Goal: Task Accomplishment & Management: Manage account settings

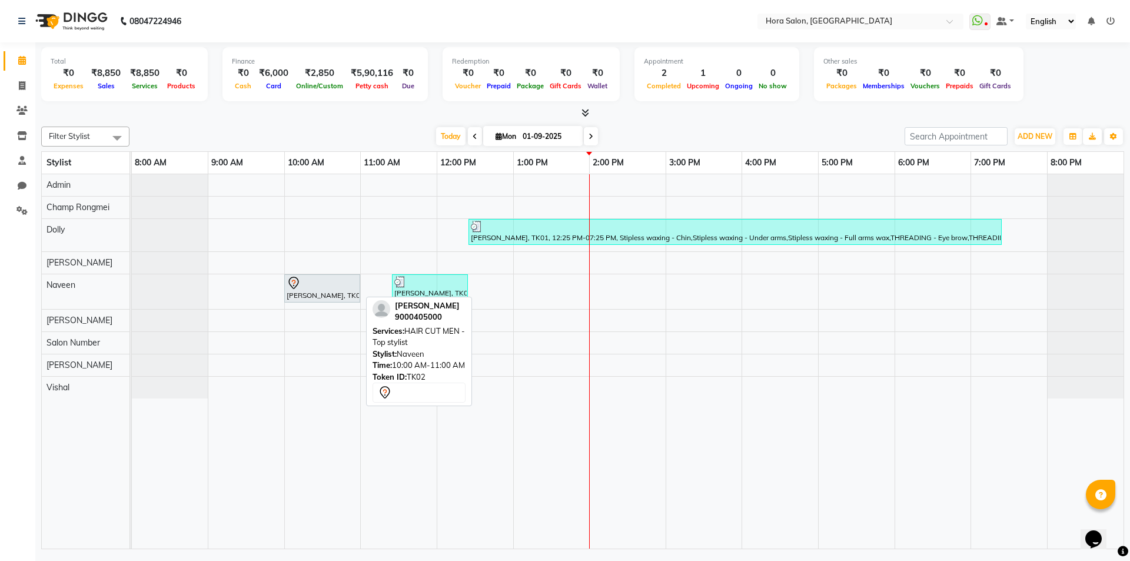
click at [311, 296] on div "[PERSON_NAME], TK02, 10:00 AM-11:00 AM, HAIR CUT MEN - Top stylist" at bounding box center [322, 288] width 74 height 25
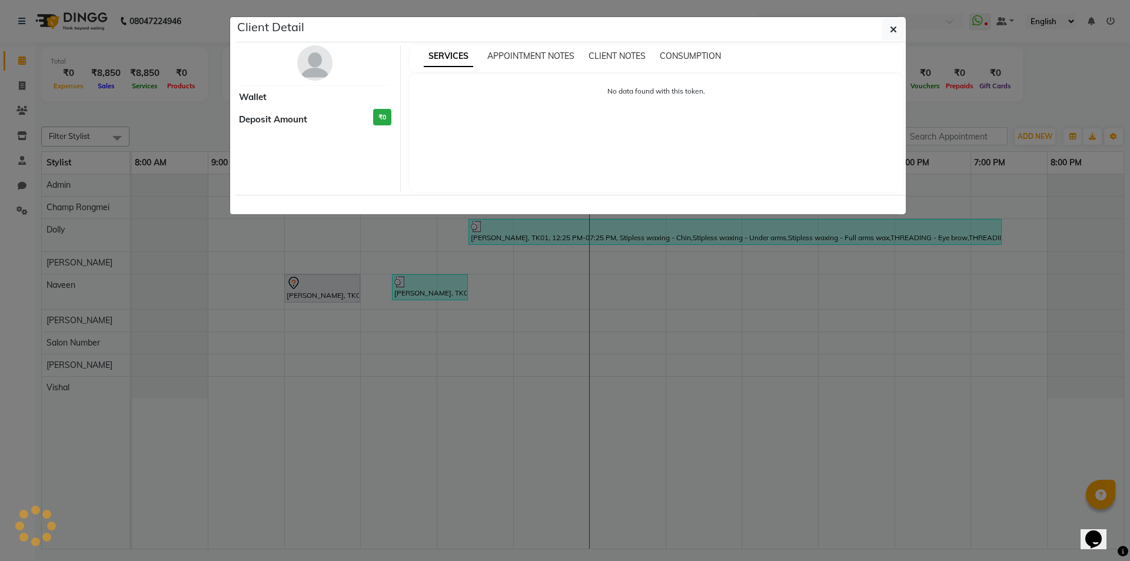
select select "7"
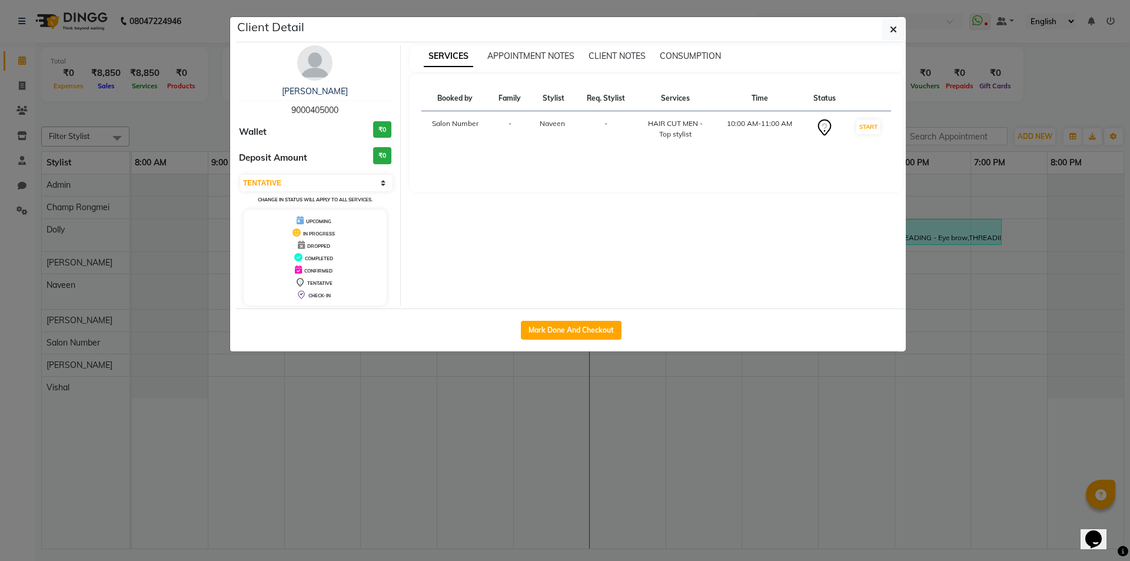
drag, startPoint x: 341, startPoint y: 109, endPoint x: 277, endPoint y: 97, distance: 65.9
click at [277, 97] on div "PAVAN 9000405000" at bounding box center [315, 100] width 152 height 31
click at [380, 91] on div "[PERSON_NAME]" at bounding box center [315, 91] width 152 height 12
click at [310, 108] on span "9000405000" at bounding box center [314, 110] width 47 height 11
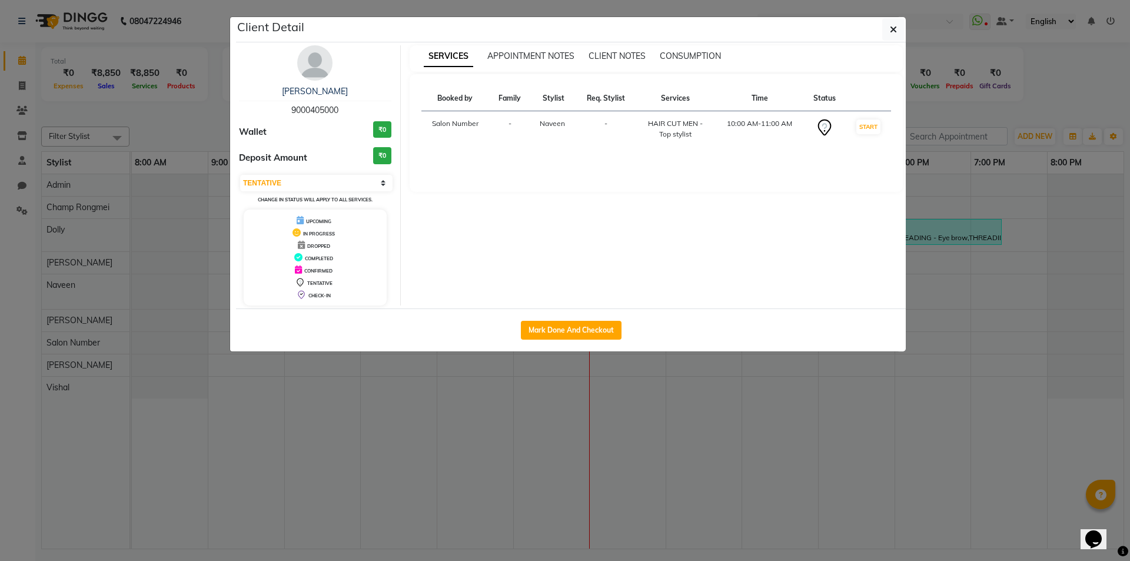
copy span "9000405000"
click at [372, 341] on div "Mark Done And Checkout" at bounding box center [571, 329] width 670 height 43
click at [357, 366] on ngb-modal-window "Client Detail PAVAN 9000405000 Wallet ₹0 Deposit Amount ₹0 Select IN SERVICE CO…" at bounding box center [565, 280] width 1130 height 561
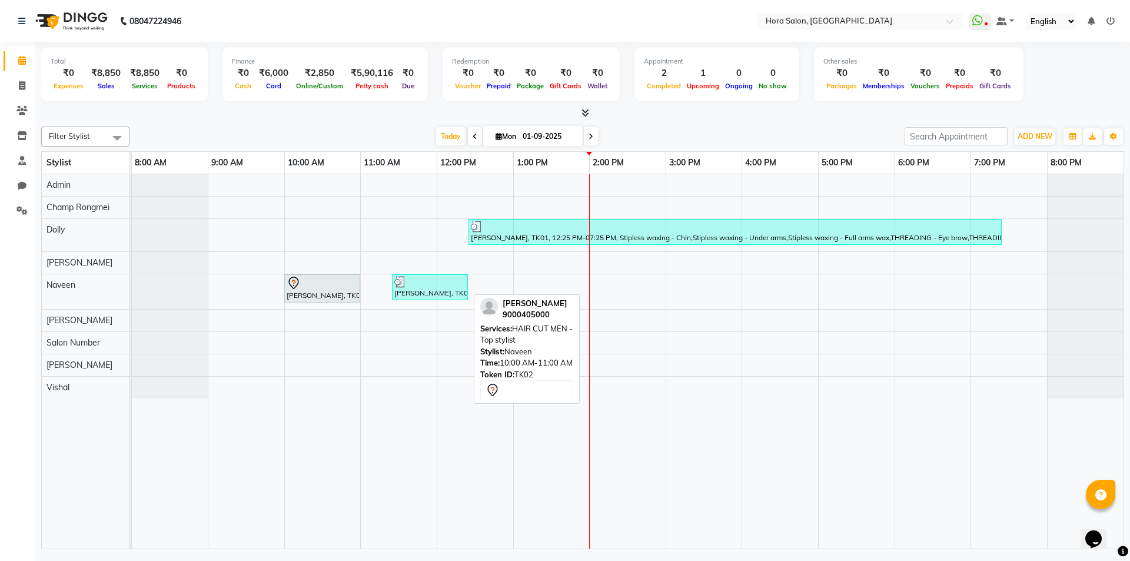
click at [358, 284] on div at bounding box center [359, 288] width 5 height 27
select select "7"
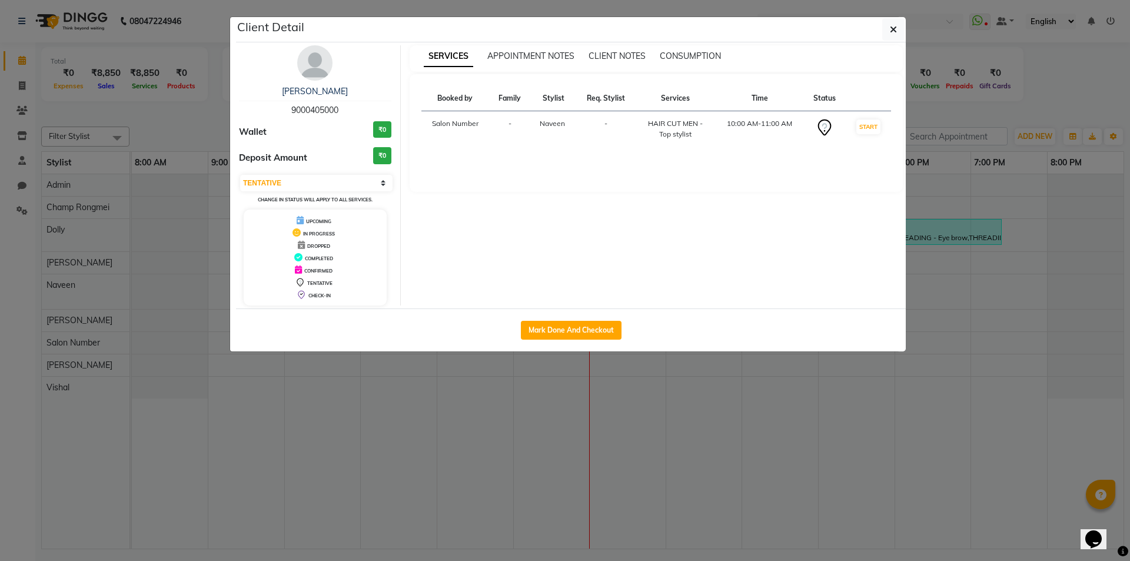
click at [403, 438] on ngb-modal-window "Client Detail PAVAN 9000405000 Wallet ₹0 Deposit Amount ₹0 Select IN SERVICE CO…" at bounding box center [565, 280] width 1130 height 561
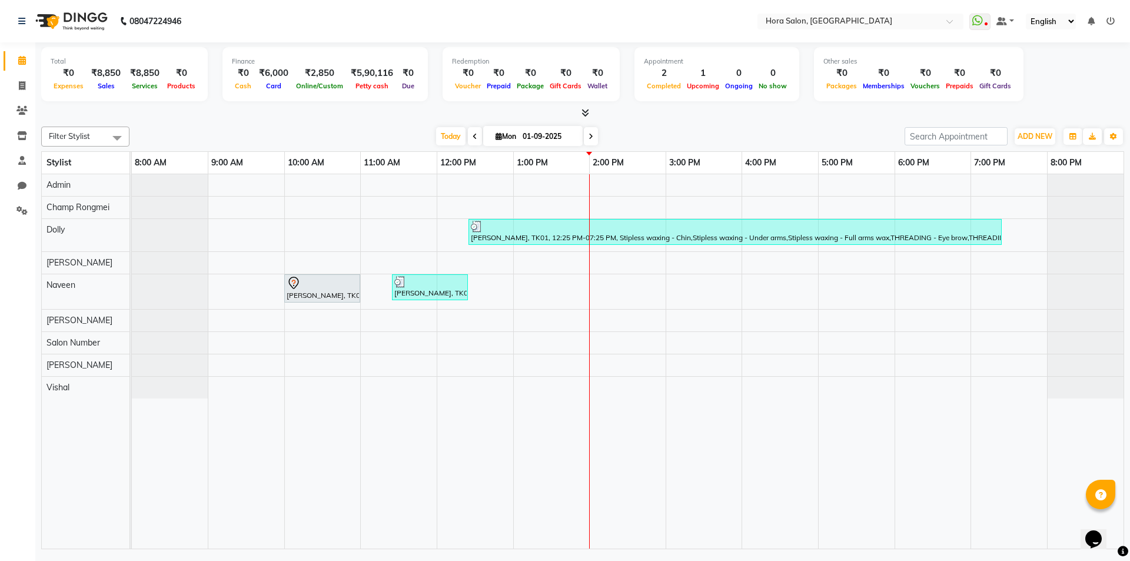
click at [367, 284] on div "Sanjana, TK01, 12:25 PM-07:25 PM, Stipless waxing - Chin,Stipless waxing - Unde…" at bounding box center [628, 361] width 992 height 374
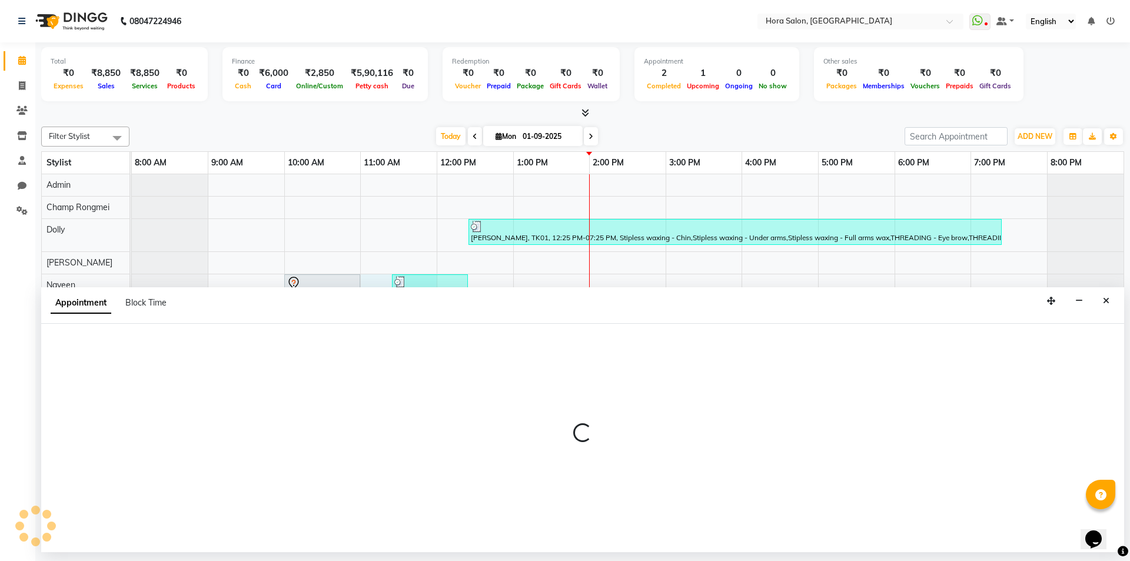
select select "76433"
select select "660"
select select "tentative"
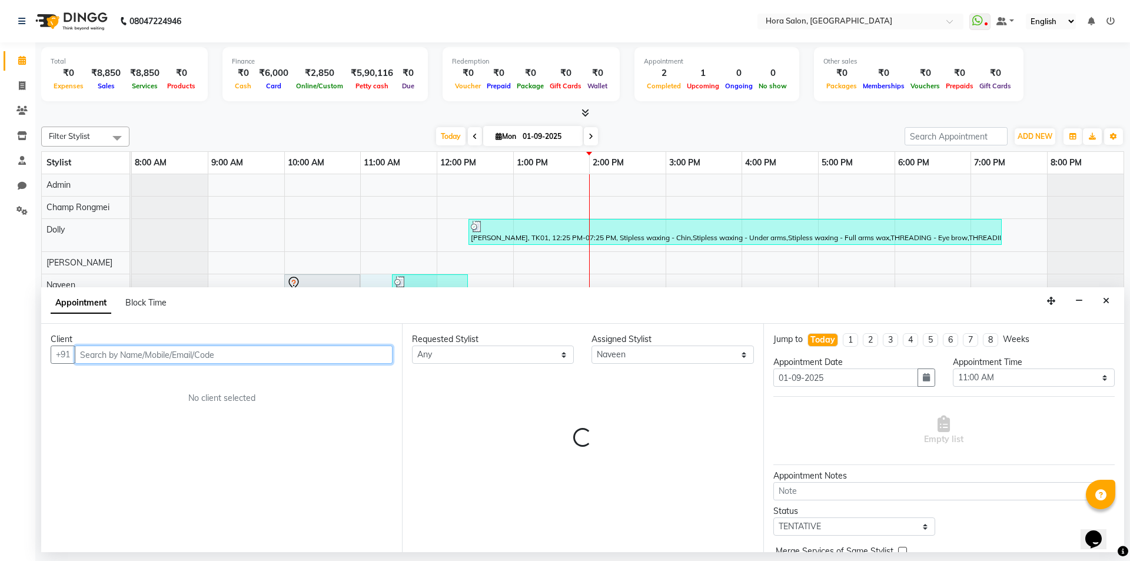
click at [171, 349] on input "text" at bounding box center [234, 355] width 318 height 18
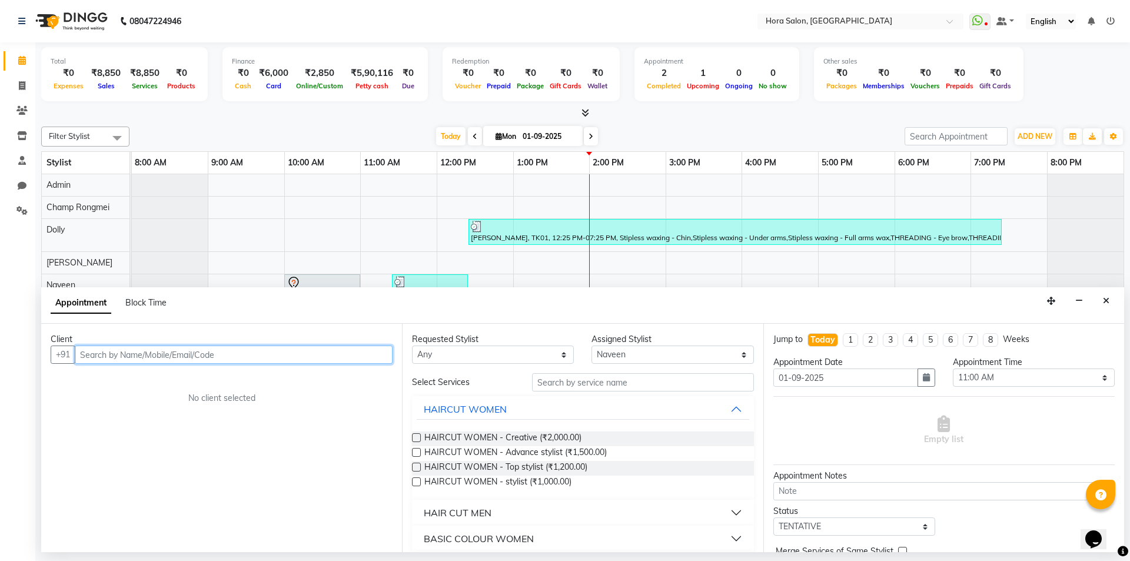
paste input "9000405000"
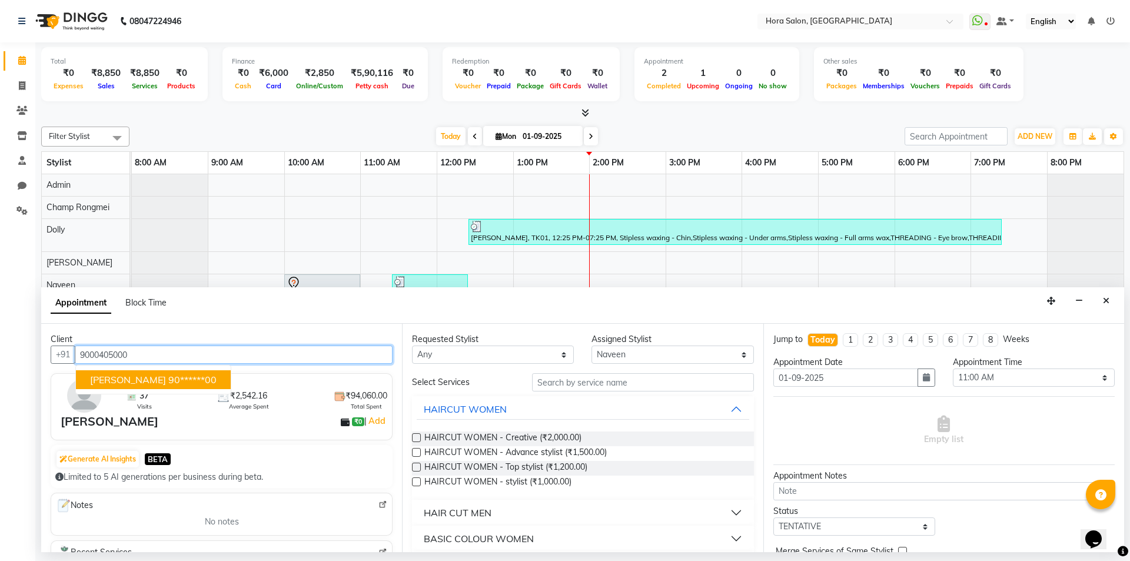
type input "9000405000"
click at [378, 503] on img at bounding box center [382, 504] width 9 height 9
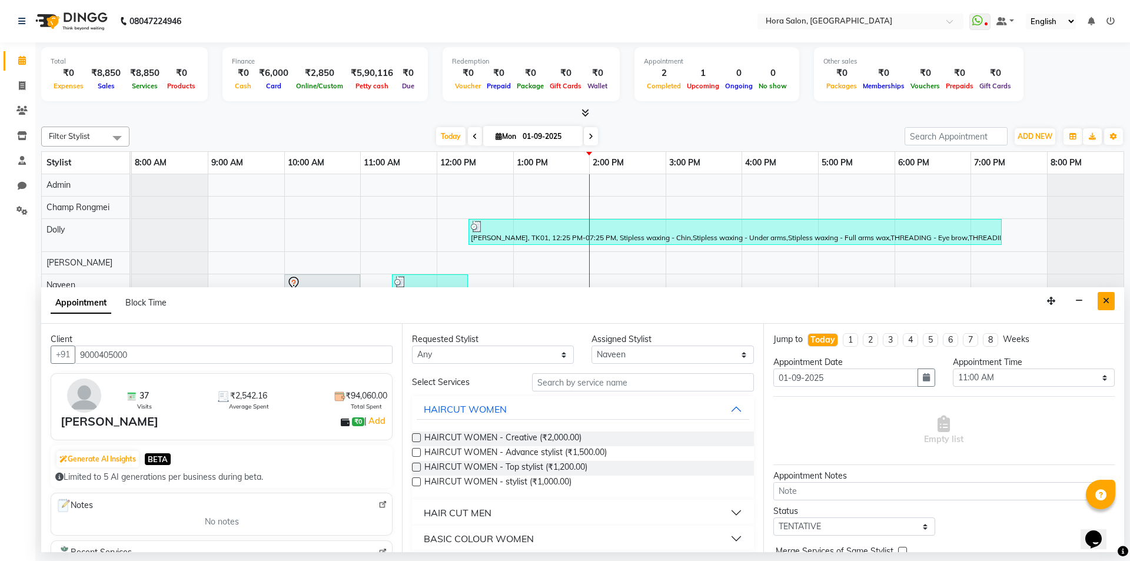
click at [1104, 303] on icon "Close" at bounding box center [1106, 301] width 6 height 8
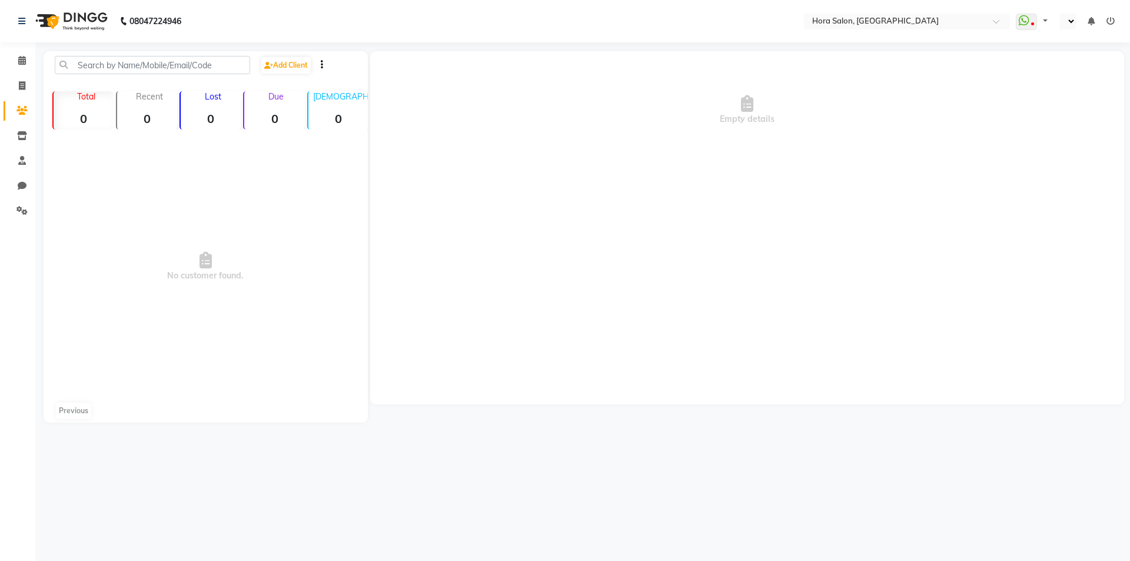
select select "en"
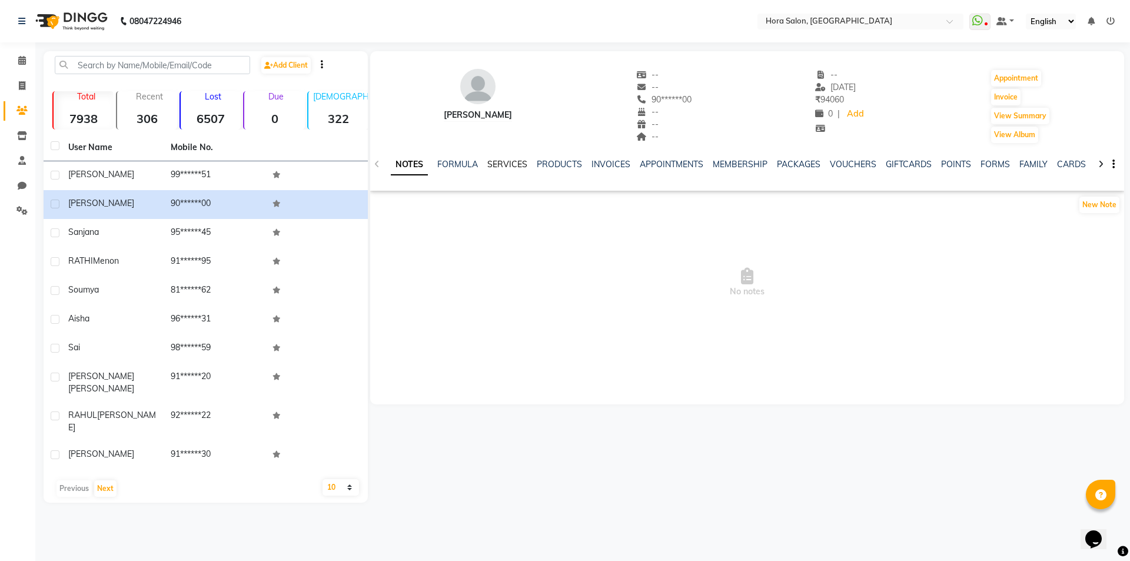
click at [514, 164] on link "SERVICES" at bounding box center [507, 164] width 40 height 11
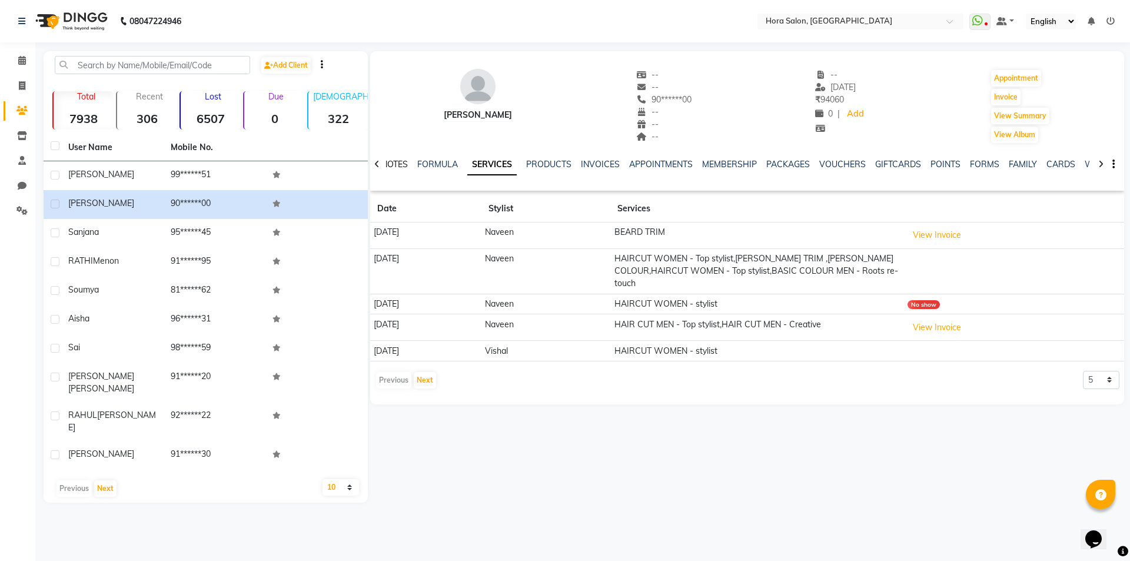
click at [398, 160] on link "NOTES" at bounding box center [394, 164] width 26 height 11
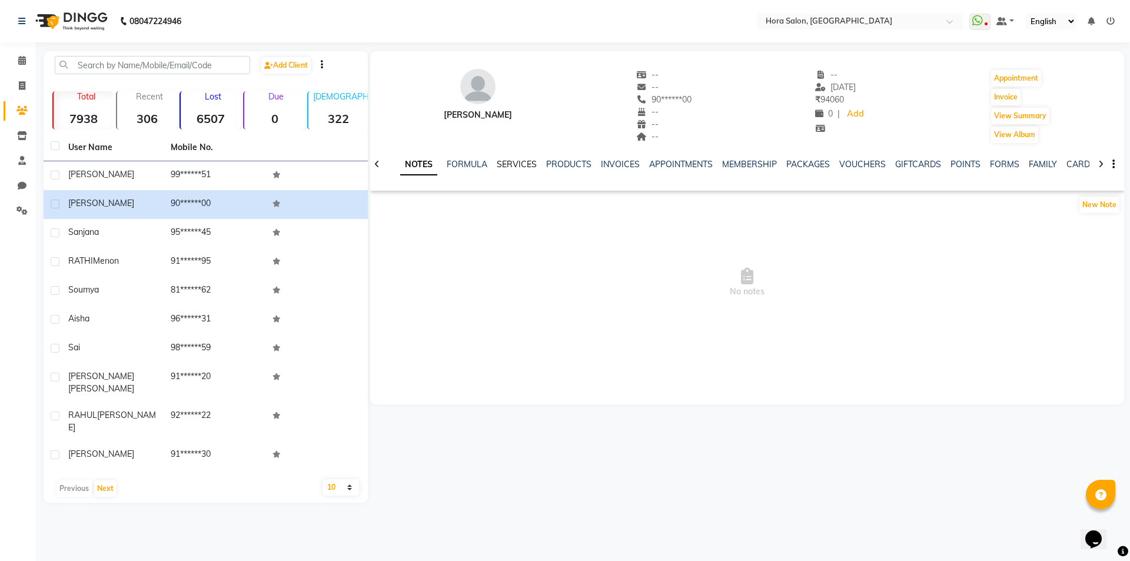
click at [529, 162] on link "SERVICES" at bounding box center [517, 164] width 40 height 11
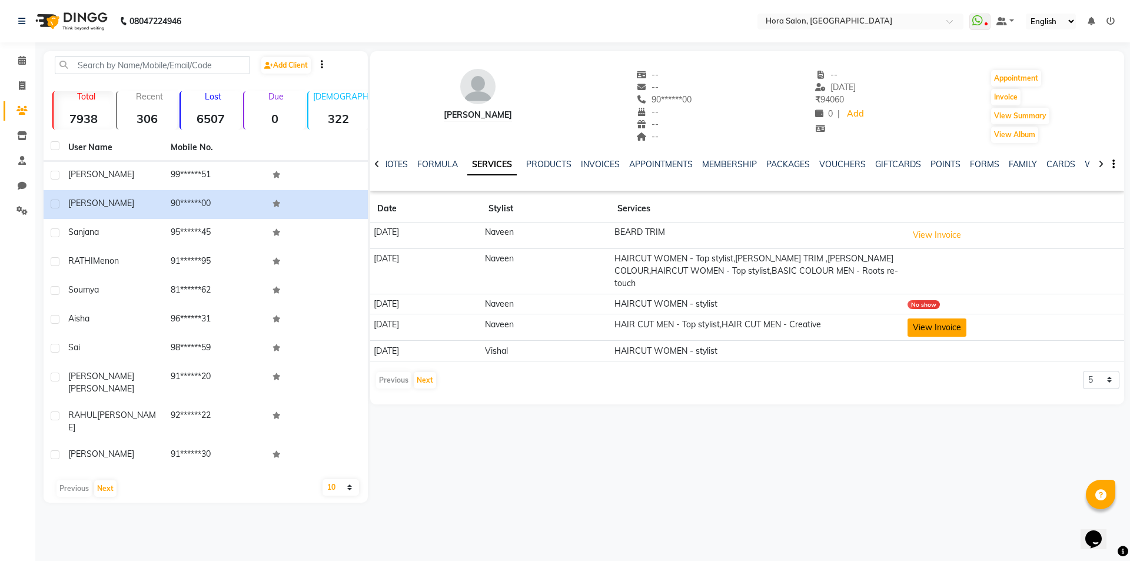
click at [947, 324] on button "View Invoice" at bounding box center [937, 327] width 59 height 18
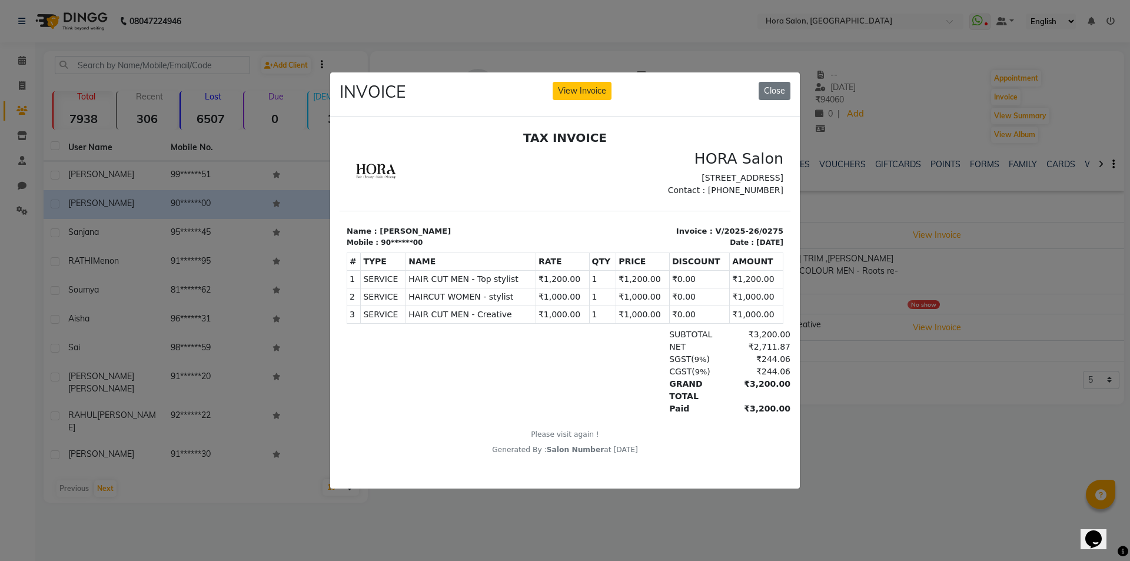
click at [840, 318] on ngb-modal-window "INVOICE View Invoice Close" at bounding box center [565, 280] width 1130 height 561
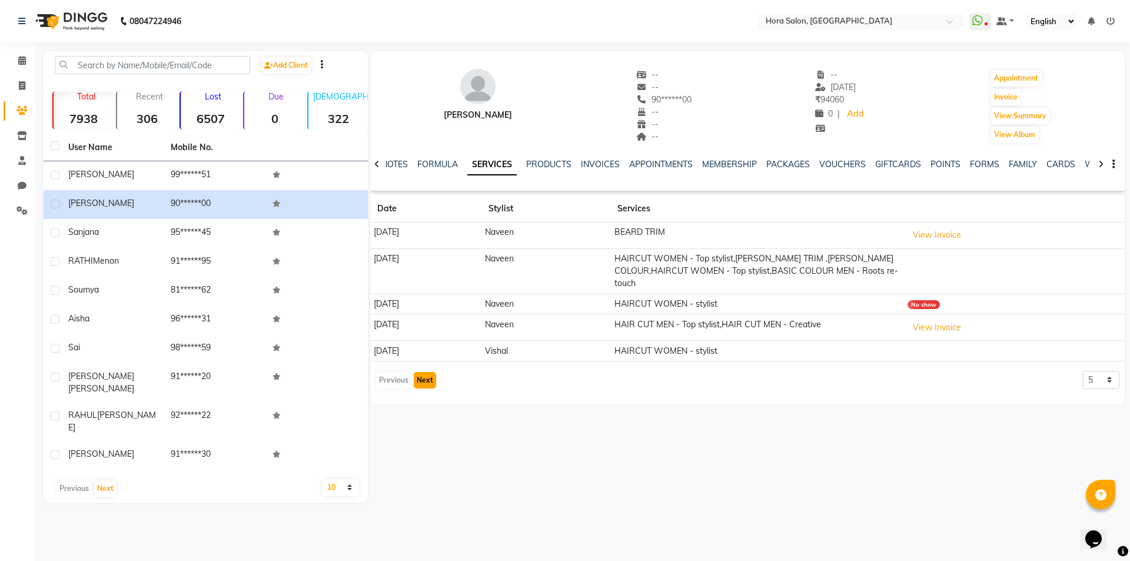
click at [419, 378] on button "Next" at bounding box center [425, 380] width 22 height 16
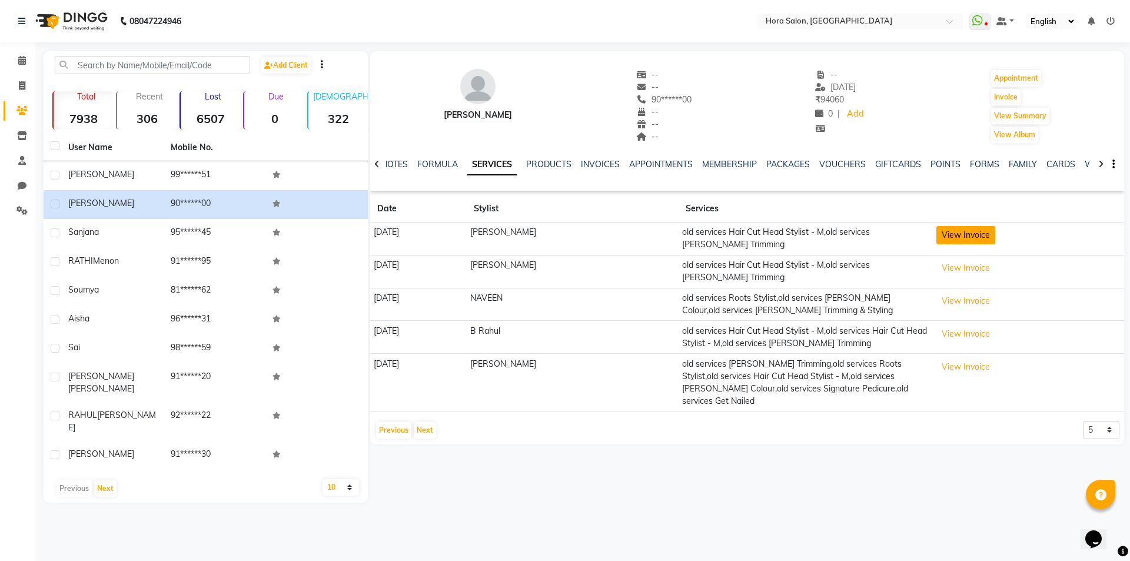
click at [981, 234] on button "View Invoice" at bounding box center [965, 235] width 59 height 18
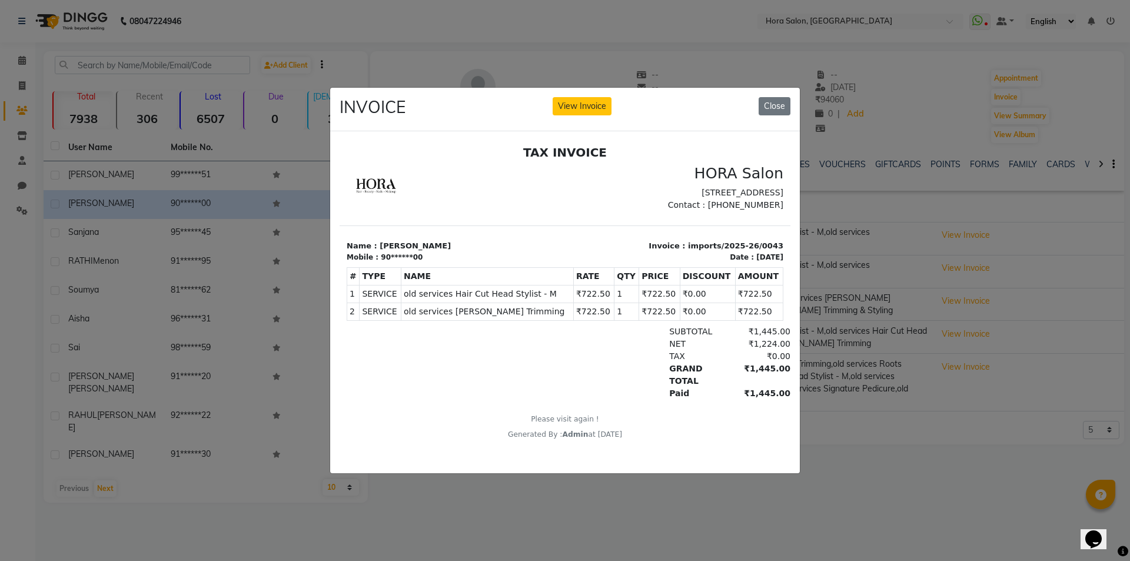
click at [994, 410] on ngb-modal-window "INVOICE View Invoice Close" at bounding box center [565, 280] width 1130 height 561
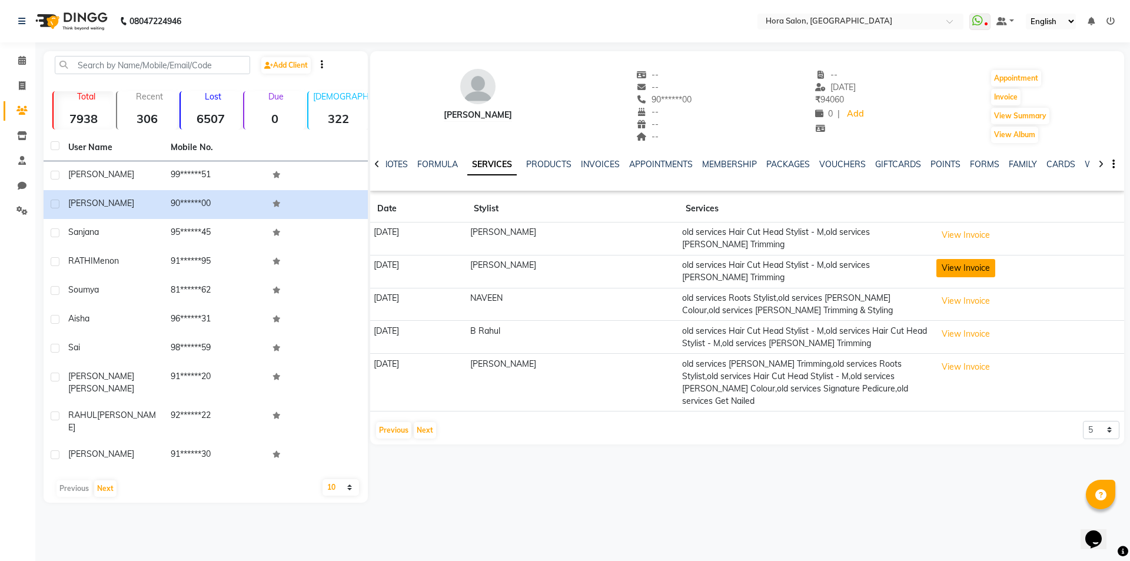
click at [988, 276] on button "View Invoice" at bounding box center [965, 268] width 59 height 18
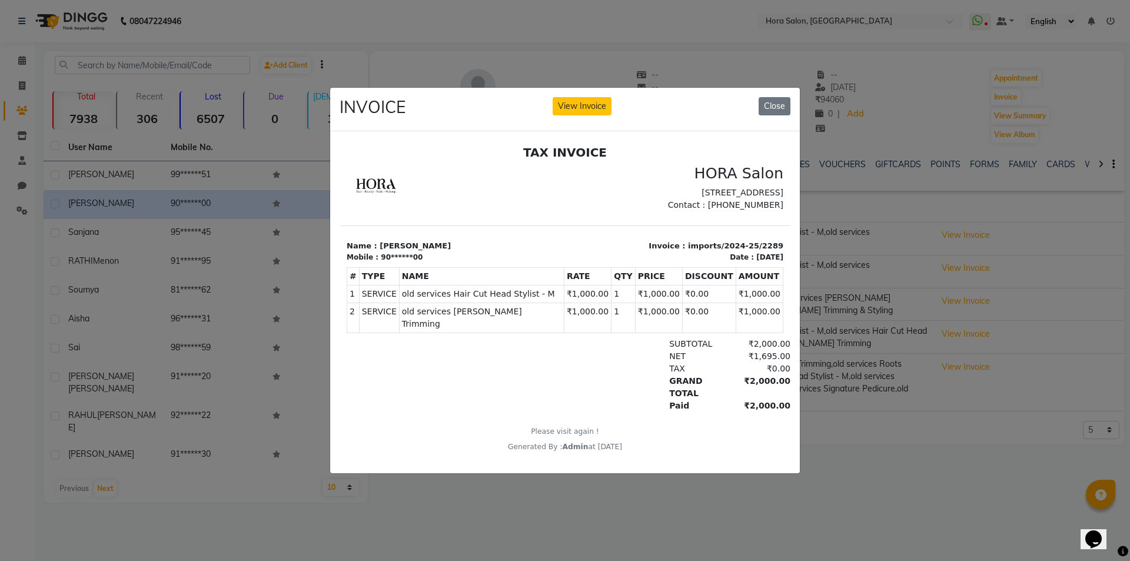
click at [876, 428] on ngb-modal-window "INVOICE View Invoice Close" at bounding box center [565, 280] width 1130 height 561
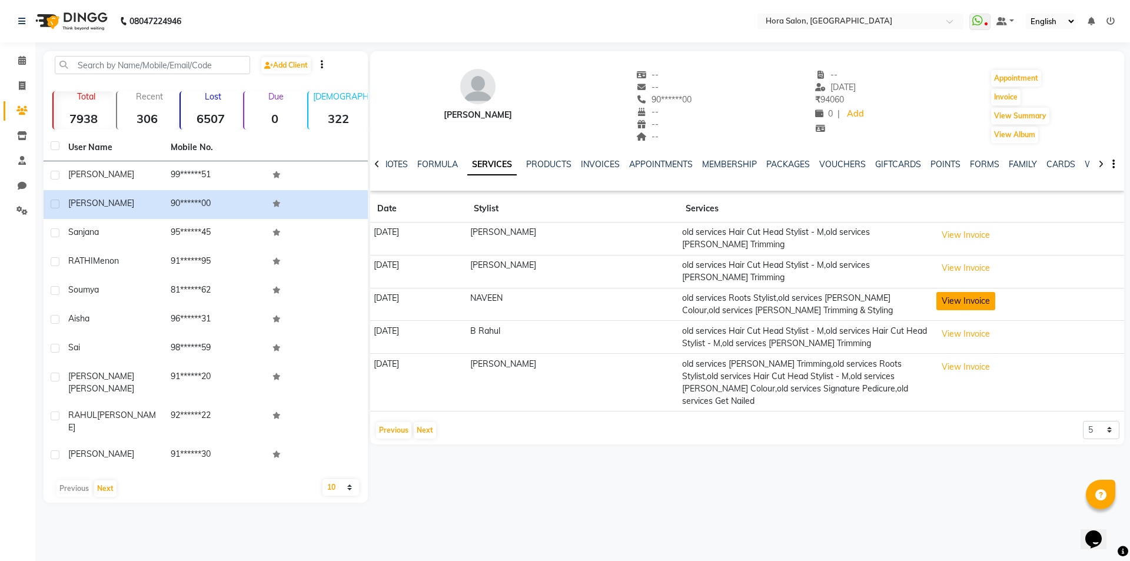
click at [971, 307] on button "View Invoice" at bounding box center [965, 301] width 59 height 18
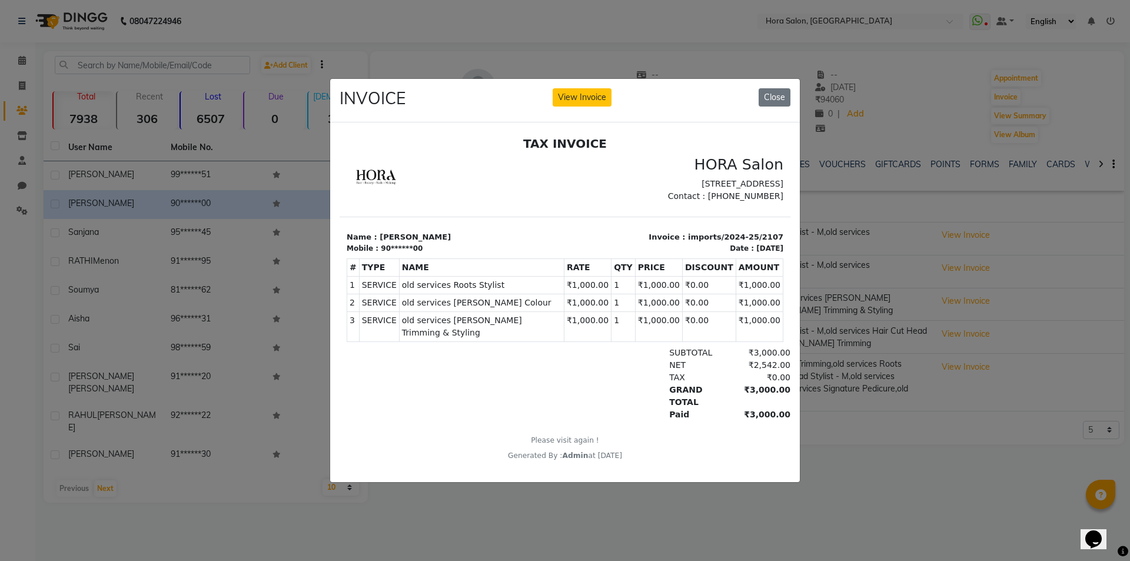
click at [904, 422] on ngb-modal-window "INVOICE View Invoice Close" at bounding box center [565, 280] width 1130 height 561
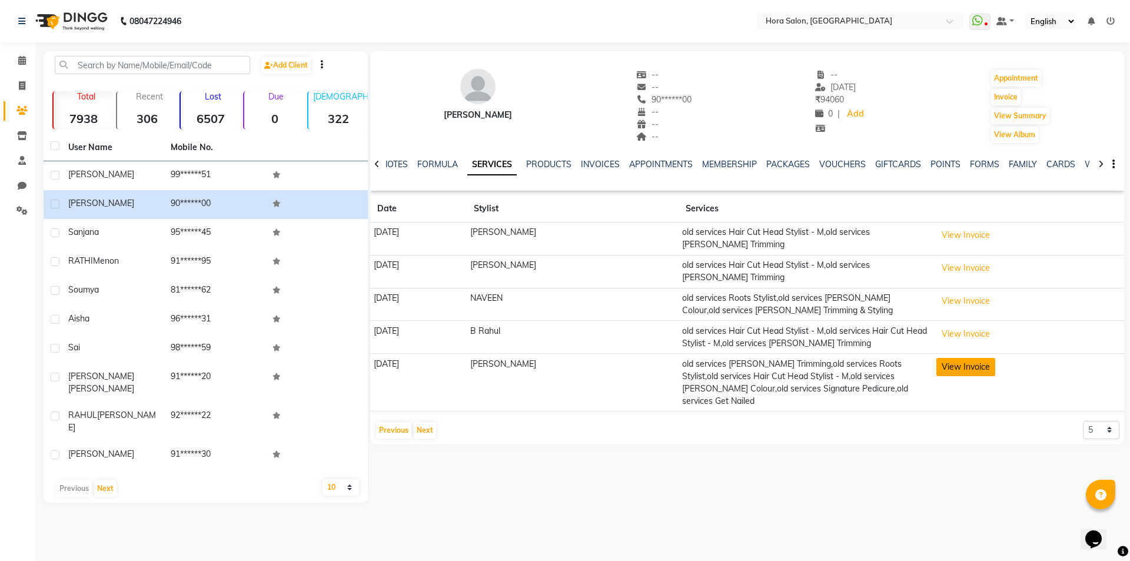
click at [966, 369] on button "View Invoice" at bounding box center [965, 367] width 59 height 18
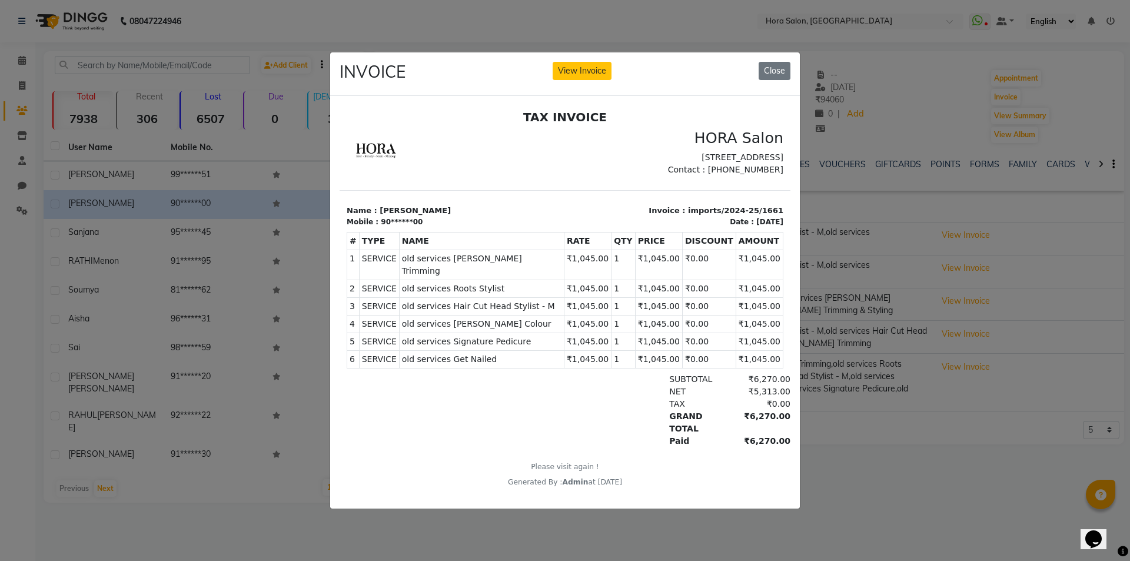
click at [848, 264] on ngb-modal-window "INVOICE View Invoice Close" at bounding box center [565, 280] width 1130 height 561
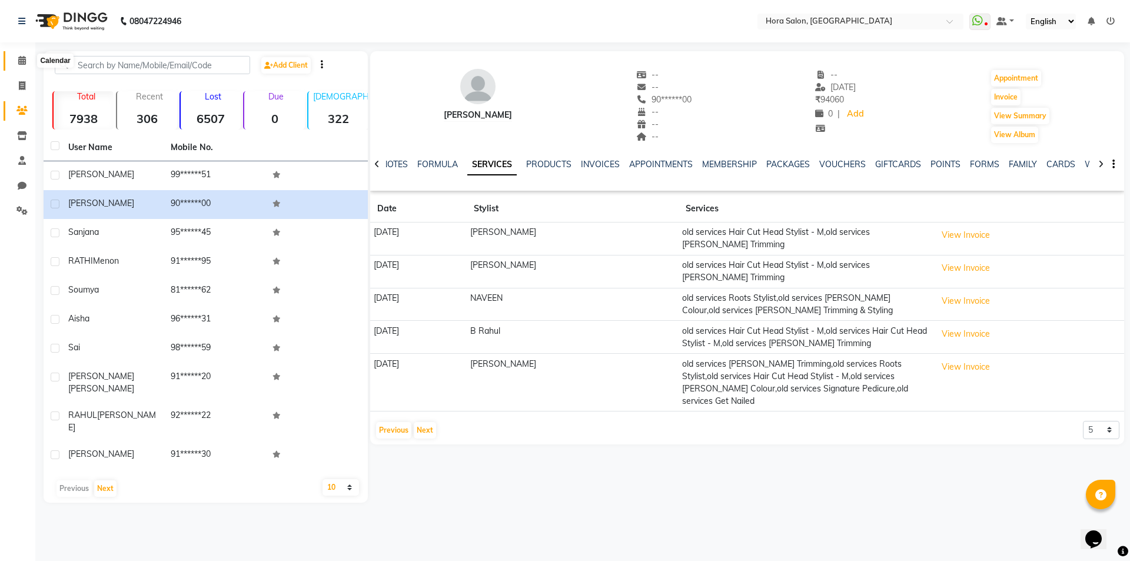
click at [12, 59] on span at bounding box center [22, 61] width 21 height 14
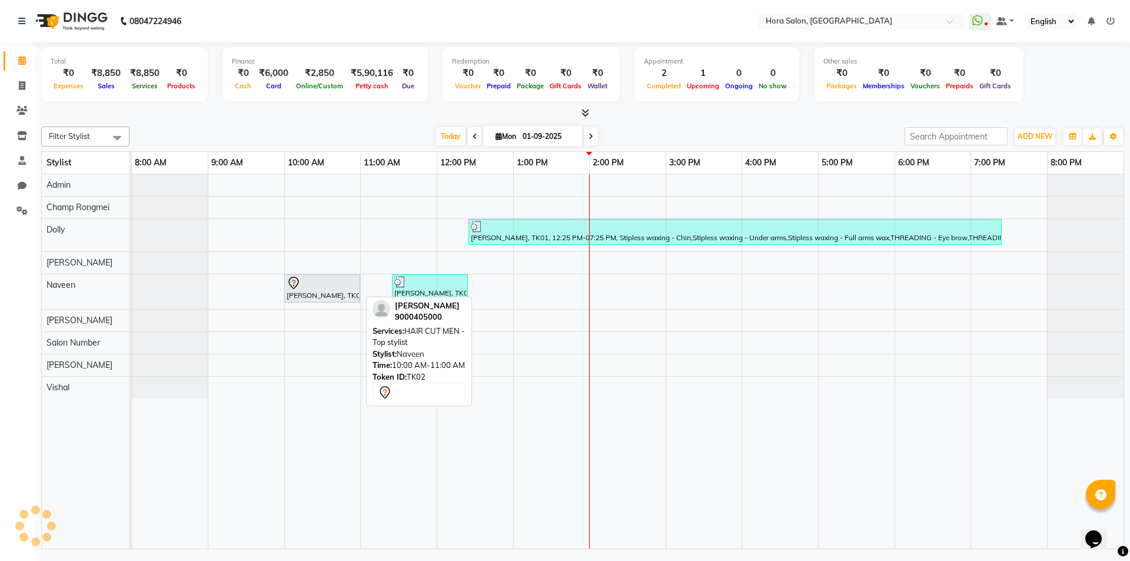
click at [319, 284] on div at bounding box center [322, 283] width 71 height 14
select select "7"
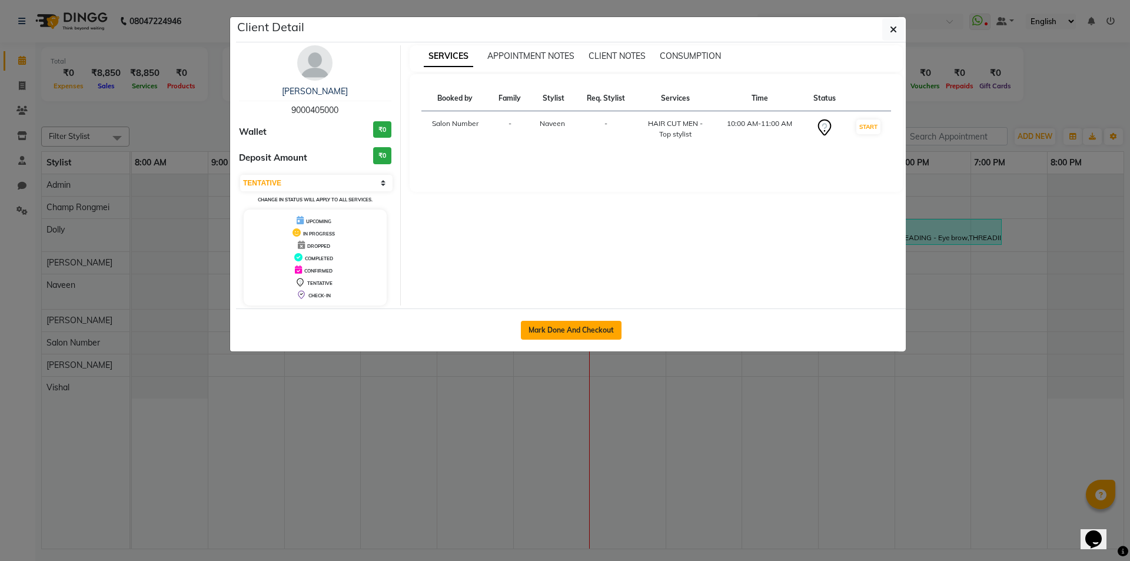
click at [560, 336] on button "Mark Done And Checkout" at bounding box center [571, 330] width 101 height 19
select select "service"
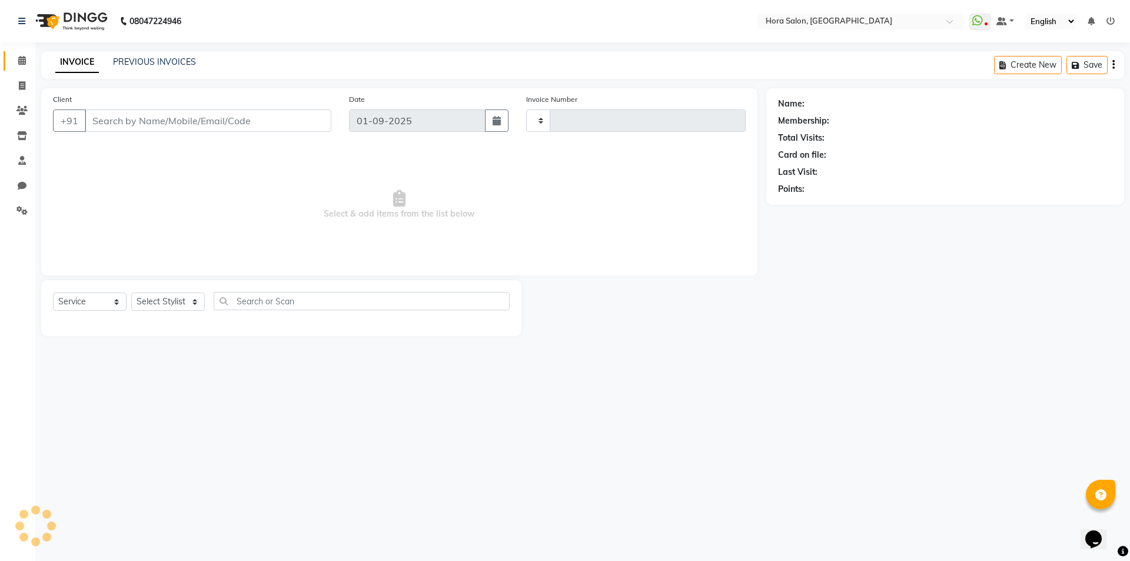
type input "0742"
select select "8101"
type input "90******00"
select select "76433"
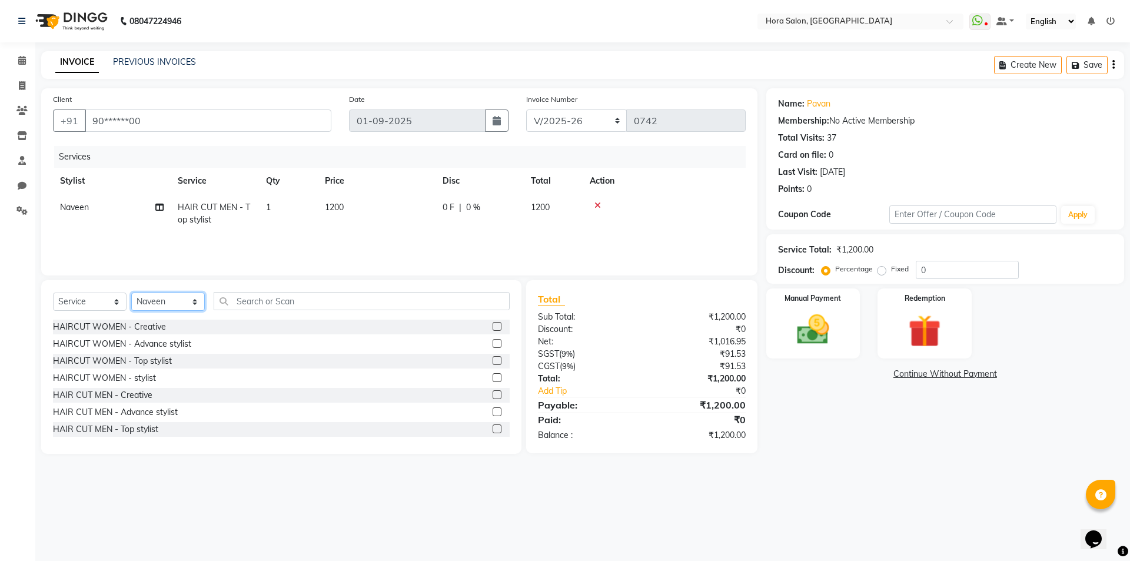
click at [150, 302] on select "Select Stylist Admin Champ Rongmei Dolly Gayathri Naveen ‪ Rahul Chowhan Salon …" at bounding box center [168, 302] width 74 height 18
click at [266, 299] on input "text" at bounding box center [362, 301] width 296 height 18
click at [141, 416] on div "HAIR CUT MEN - Advance stylist" at bounding box center [115, 412] width 125 height 12
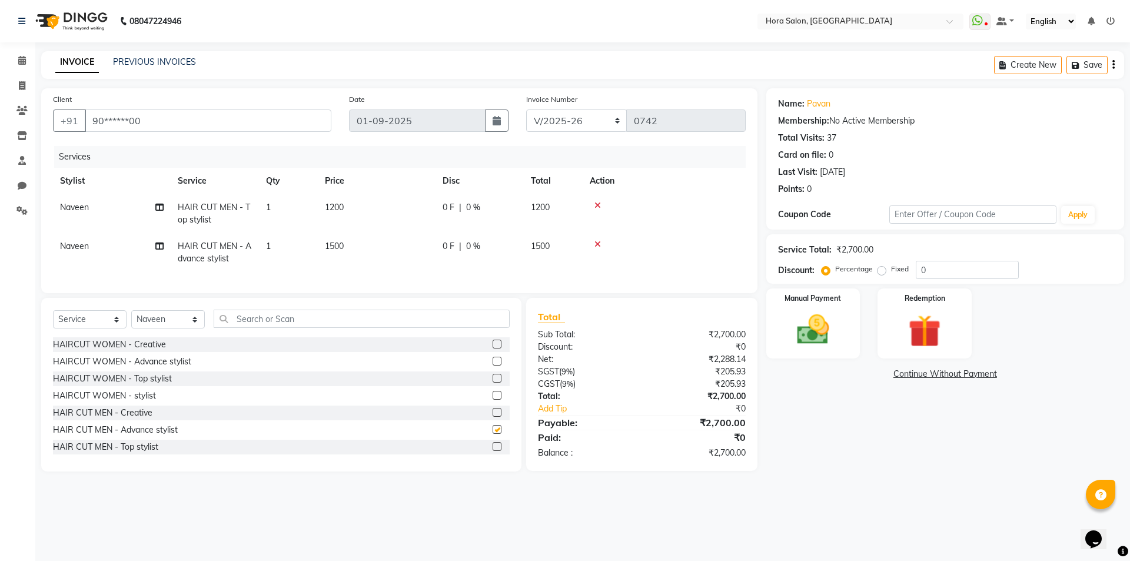
checkbox input "false"
click at [340, 248] on span "1500" at bounding box center [334, 246] width 19 height 11
select select "76433"
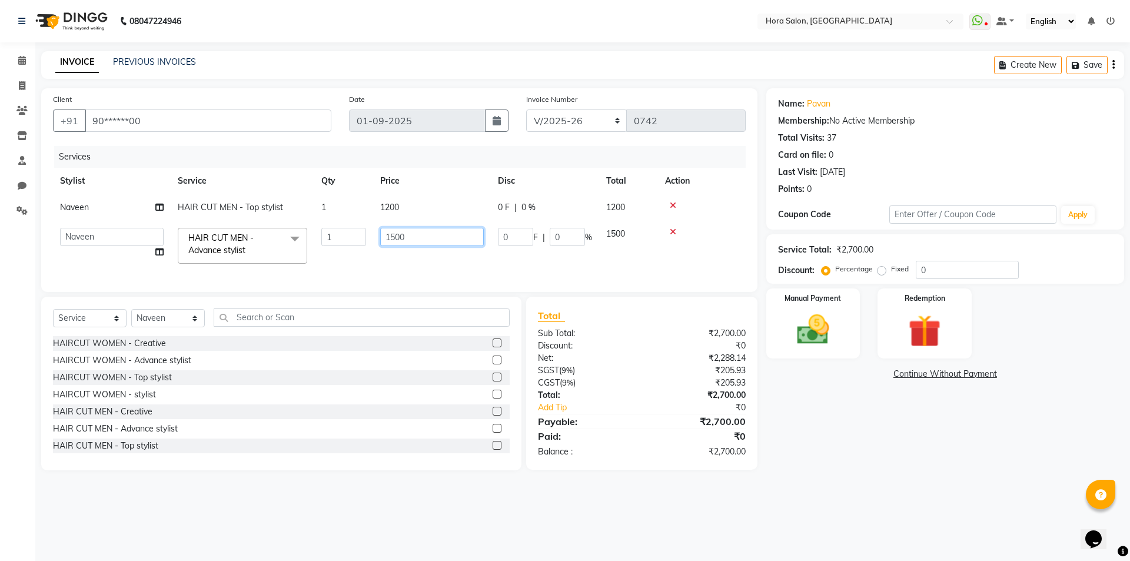
click at [417, 235] on input "1500" at bounding box center [432, 237] width 104 height 18
type input "1200"
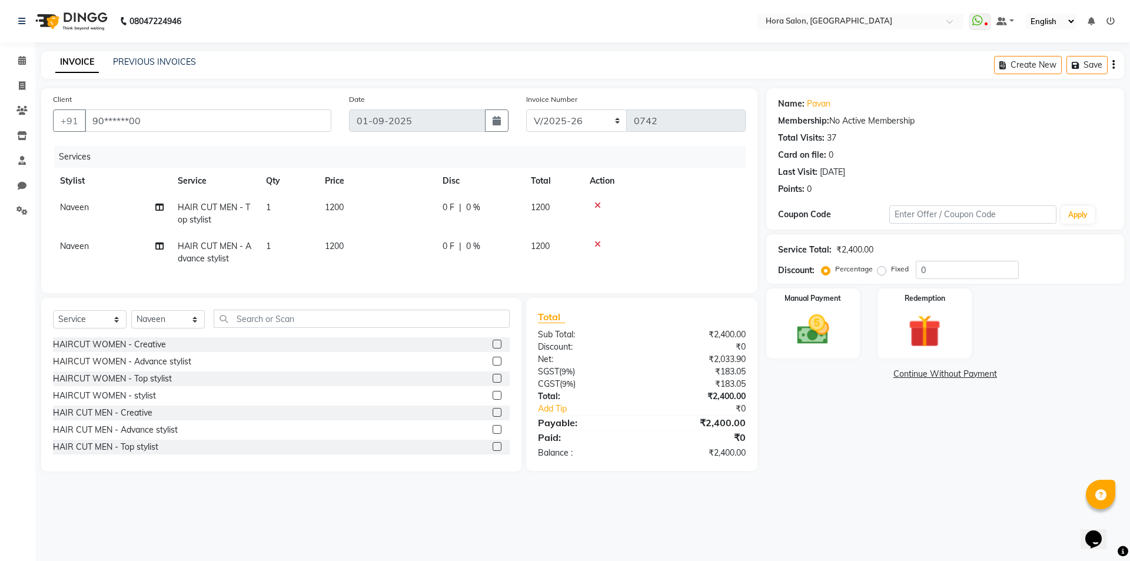
click at [388, 204] on td "1200" at bounding box center [377, 213] width 118 height 39
select select "76433"
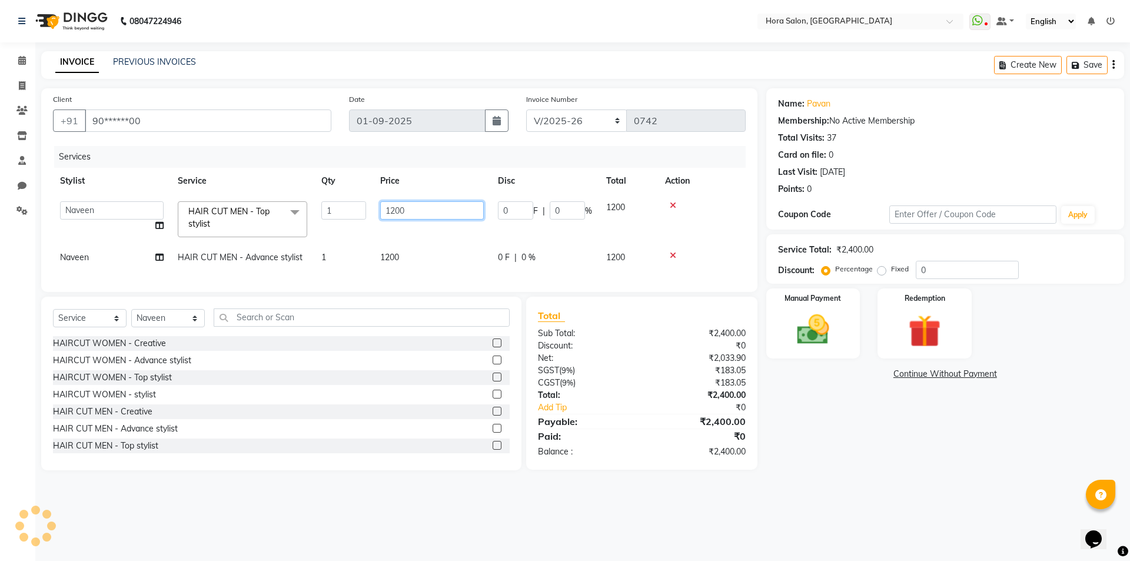
click at [395, 211] on input "1200" at bounding box center [432, 210] width 104 height 18
type input "1000"
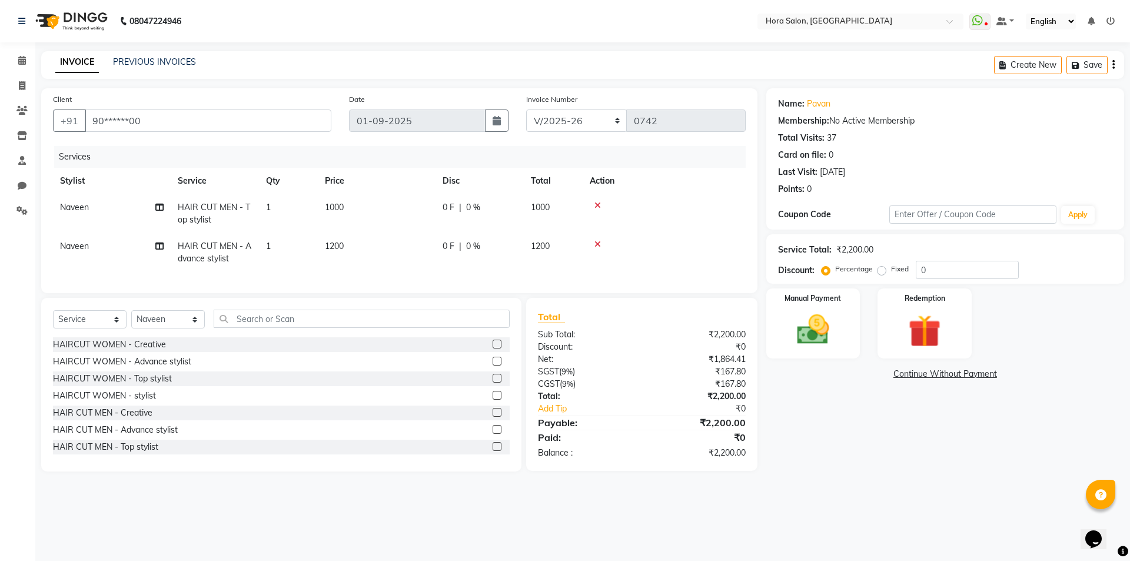
click at [430, 244] on td "1200" at bounding box center [377, 252] width 118 height 39
select select "76433"
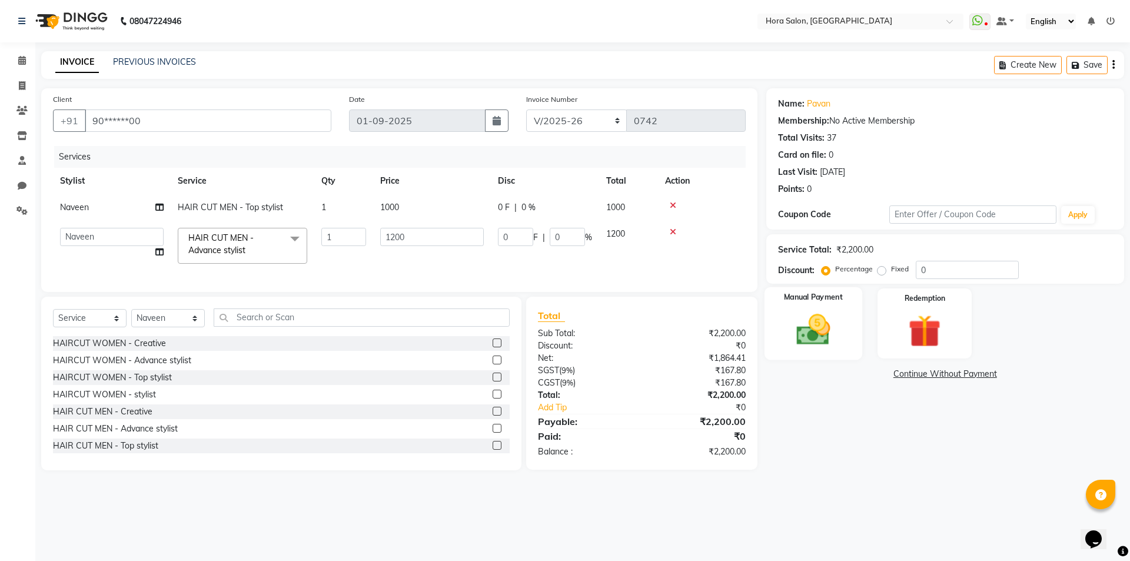
click at [825, 338] on img at bounding box center [813, 329] width 55 height 39
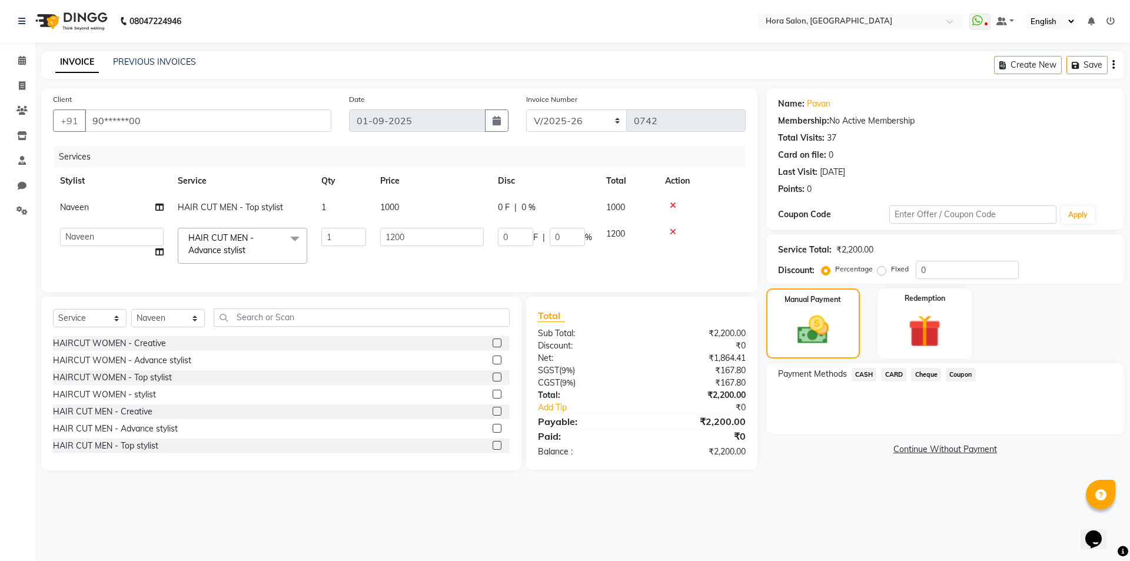
click at [863, 374] on span "CASH" at bounding box center [864, 375] width 25 height 14
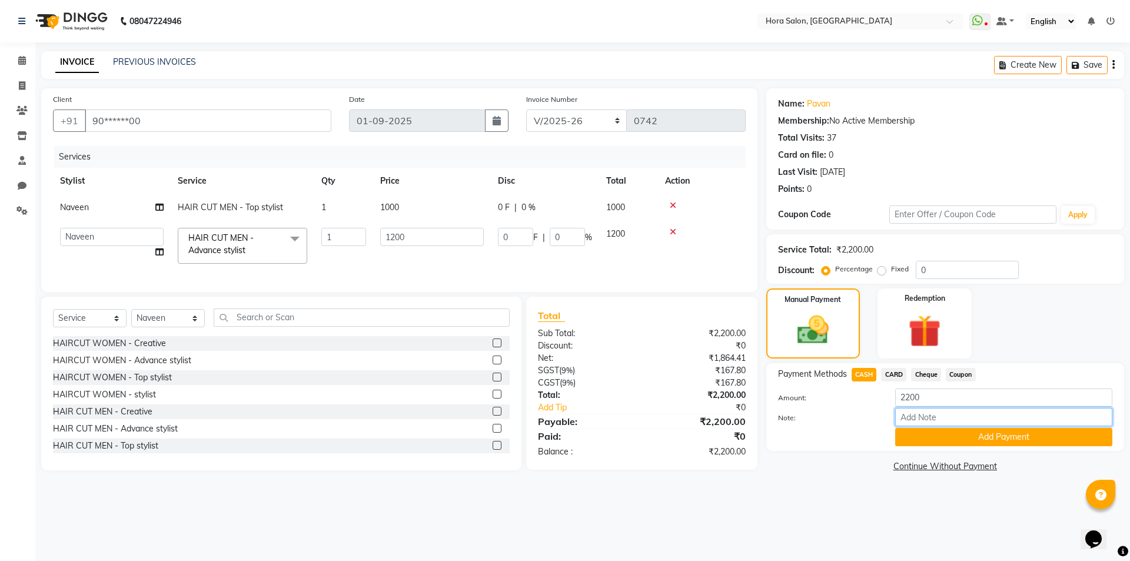
click at [904, 414] on input "Note:" at bounding box center [1003, 417] width 217 height 18
type input "Cash"
click at [992, 436] on button "Add Payment" at bounding box center [1003, 437] width 217 height 18
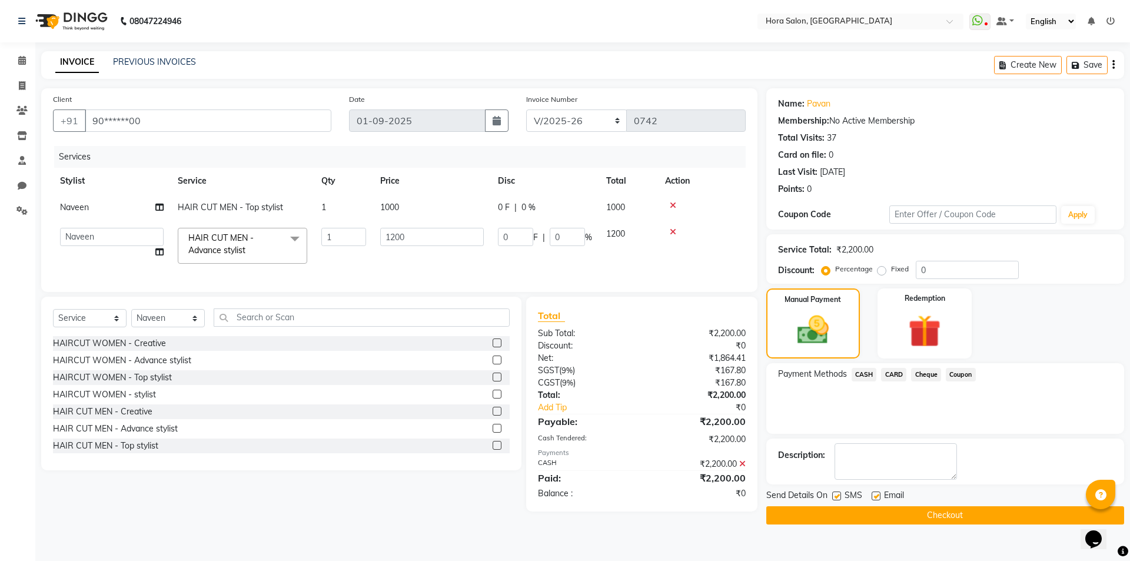
click at [883, 516] on button "Checkout" at bounding box center [945, 515] width 358 height 18
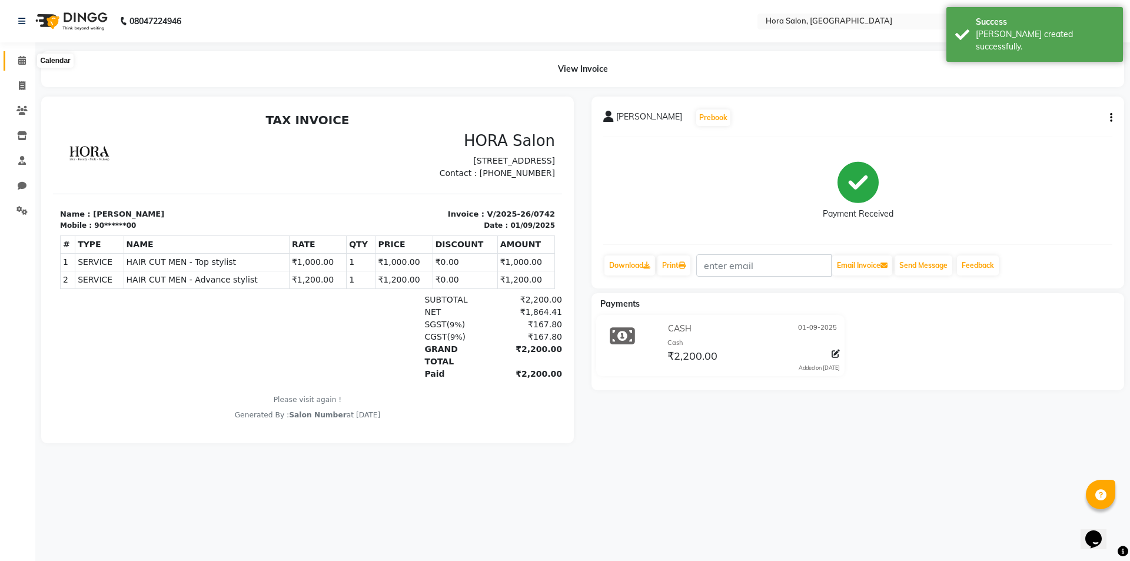
click at [16, 62] on span at bounding box center [22, 61] width 21 height 14
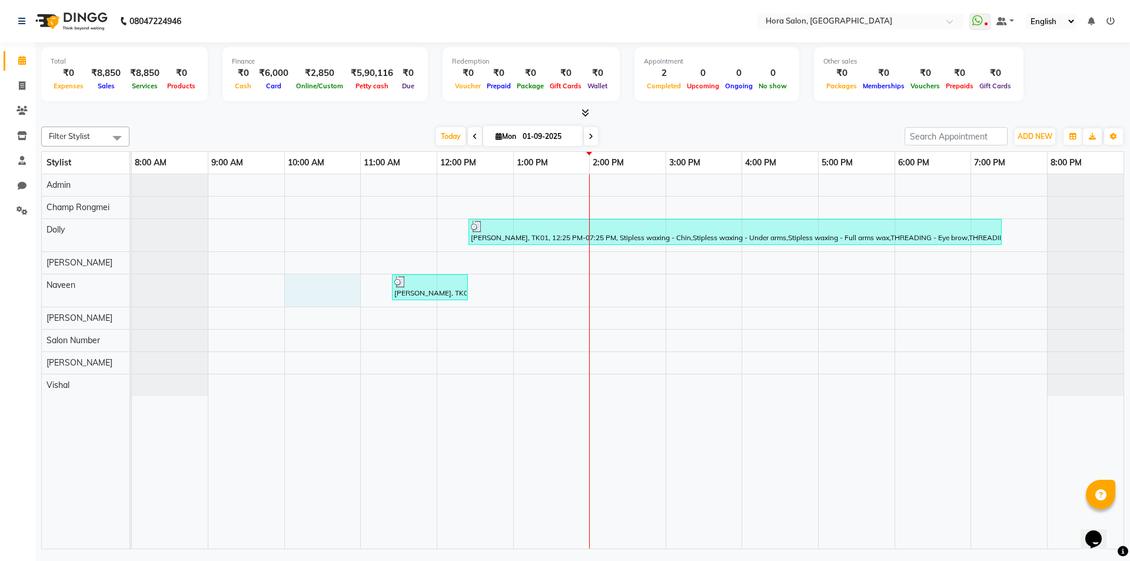
click at [331, 289] on div "[PERSON_NAME], TK01, 12:25 PM-07:25 PM, Stipless waxing - Chin,Stipless waxing …" at bounding box center [628, 361] width 992 height 374
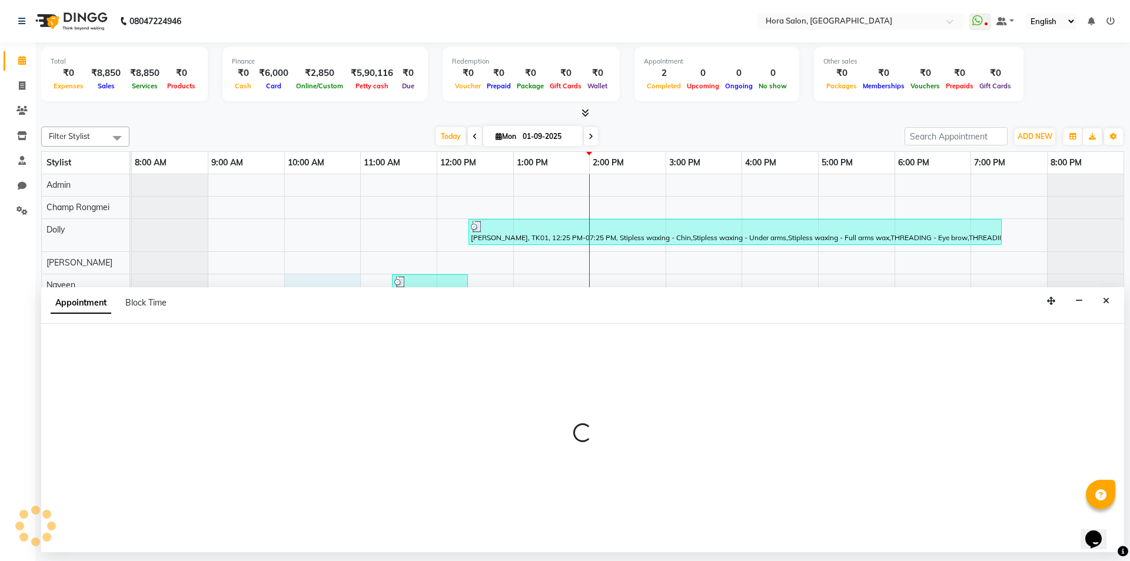
select select "76433"
select select "600"
select select "tentative"
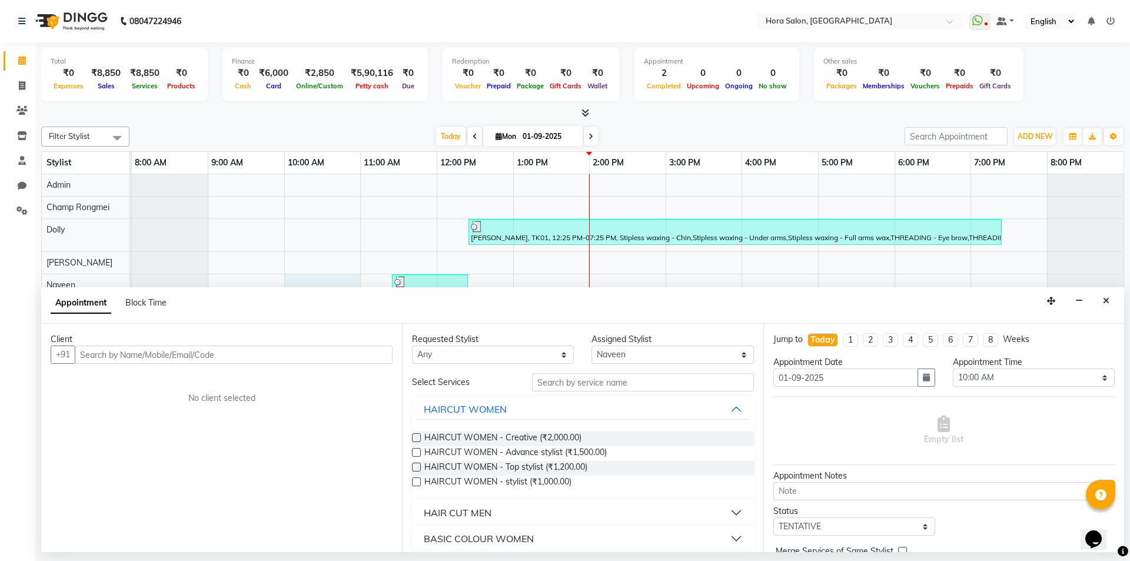
drag, startPoint x: 1105, startPoint y: 300, endPoint x: 1082, endPoint y: 288, distance: 25.8
click at [1105, 301] on icon "Close" at bounding box center [1106, 301] width 6 height 8
